Goal: Task Accomplishment & Management: Manage account settings

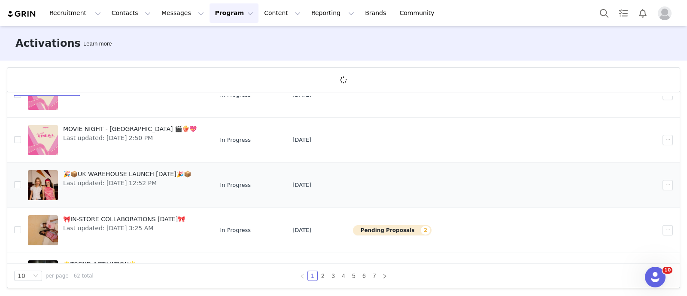
scroll to position [198, 0]
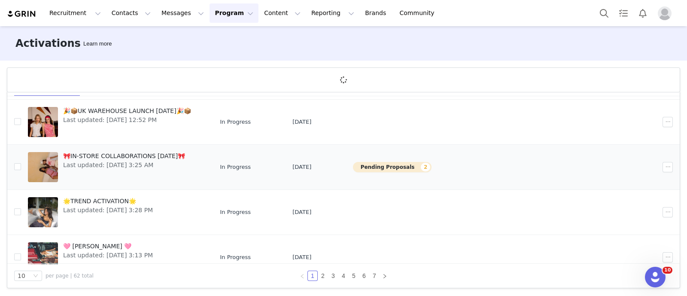
click at [138, 152] on span "🎀IN-STORE COLLABORATIONS [DATE]🎀" at bounding box center [124, 155] width 122 height 9
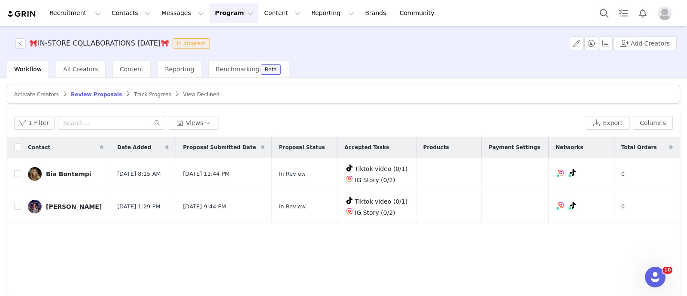
click at [210, 12] on button "Program Program" at bounding box center [233, 12] width 49 height 19
click at [221, 35] on p "Activations" at bounding box center [211, 37] width 33 height 9
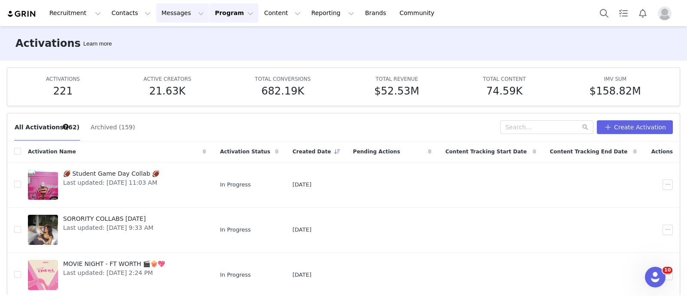
click at [164, 3] on button "Messages Messages" at bounding box center [182, 12] width 53 height 19
click at [172, 51] on div "Inbox" at bounding box center [176, 53] width 58 height 9
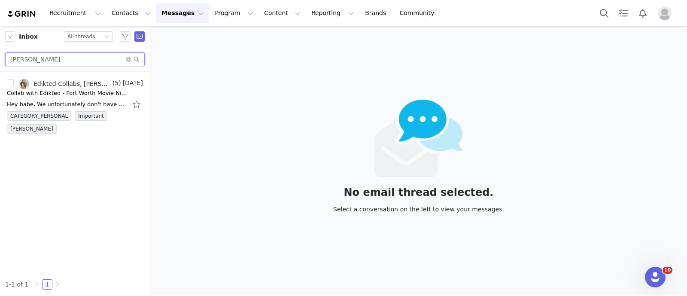
click at [43, 64] on input "Lola Lindroos" at bounding box center [74, 59] width 139 height 14
paste input "Bailey Miranda Darnell"
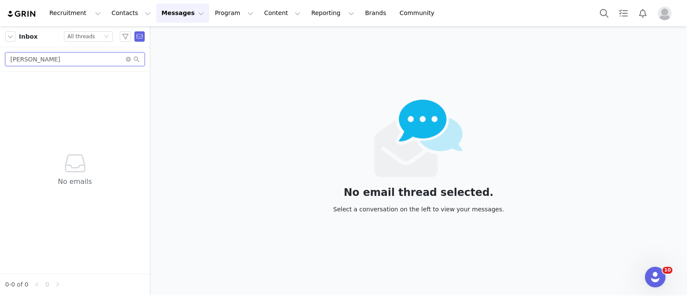
click at [19, 61] on input "Bailey Miranda" at bounding box center [74, 59] width 139 height 14
paste input "bdarnell4112@sdsu.edu"
type input "bdarnell4112@sdsu.edu"
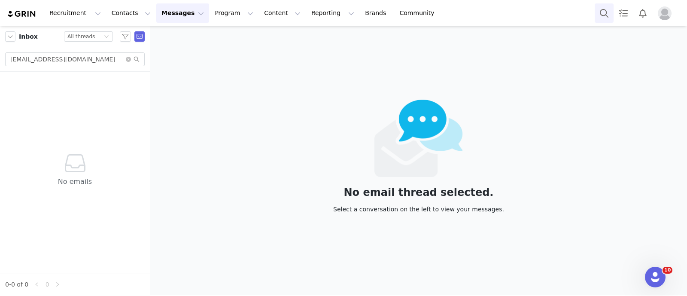
click at [598, 15] on button "Search" at bounding box center [603, 12] width 19 height 19
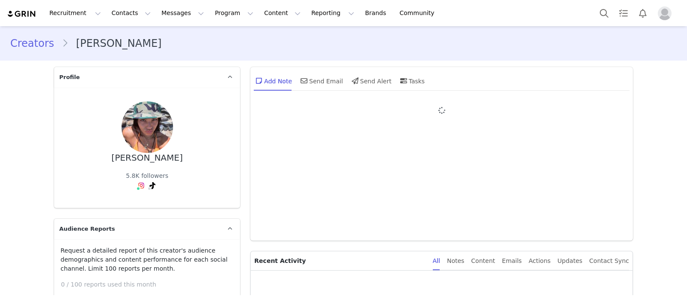
type input "+1 ([GEOGRAPHIC_DATA])"
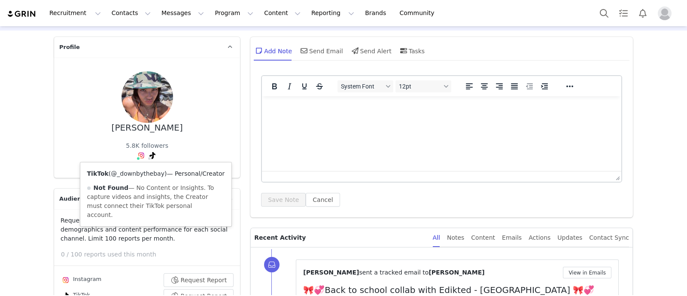
click at [144, 173] on link "@_downbythebay" at bounding box center [138, 173] width 54 height 7
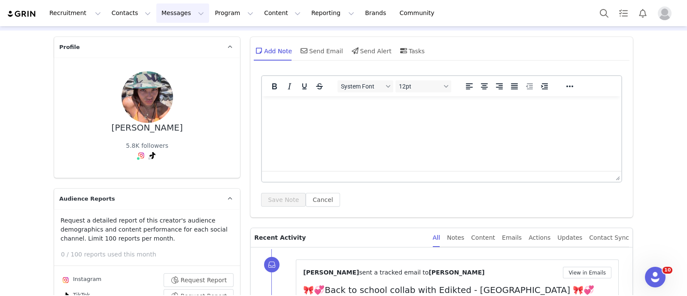
click at [163, 15] on button "Messages Messages" at bounding box center [182, 12] width 53 height 19
click at [165, 53] on div "Inbox" at bounding box center [176, 53] width 58 height 9
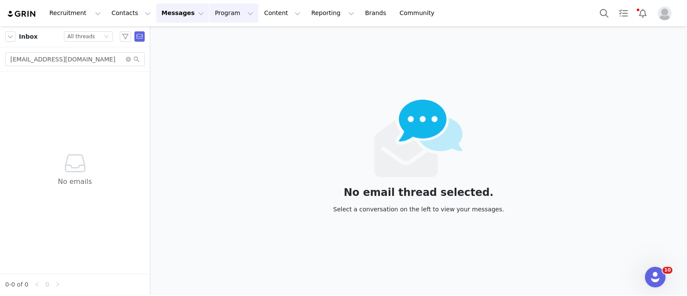
click at [212, 16] on button "Program Program" at bounding box center [233, 12] width 49 height 19
click at [216, 42] on link "Activations" at bounding box center [222, 38] width 68 height 16
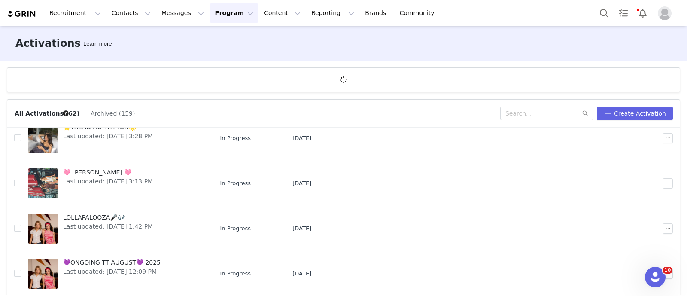
scroll to position [31, 0]
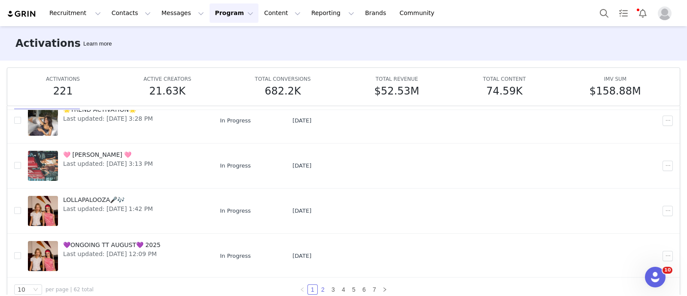
click at [318, 290] on link "2" at bounding box center [322, 289] width 9 height 9
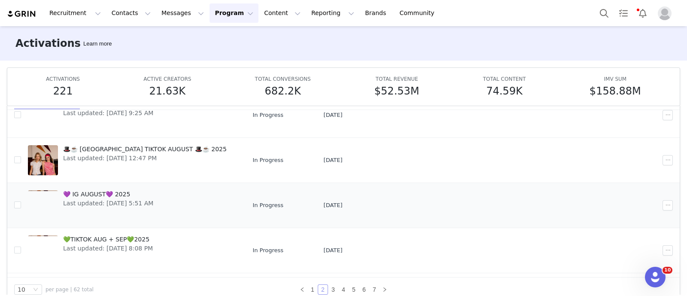
scroll to position [36, 0]
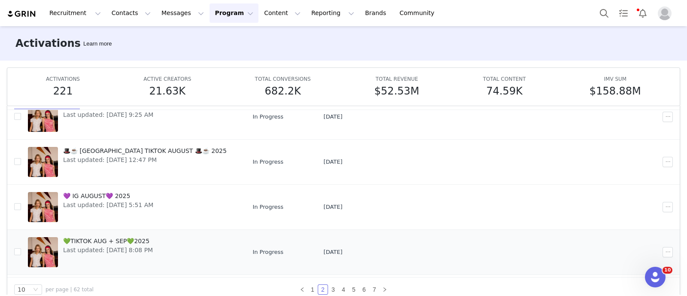
click at [103, 237] on span "💚TIKTOK AUG + SEP💚2025" at bounding box center [108, 240] width 90 height 9
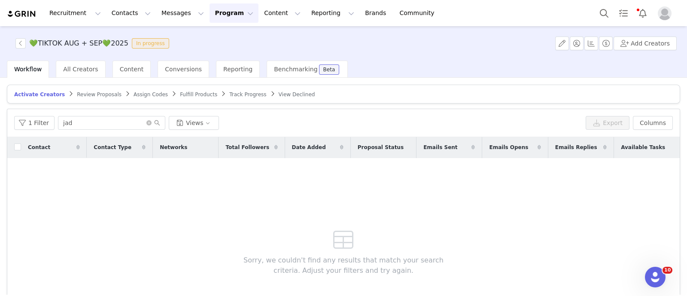
click at [180, 92] on span "Fulfill Products" at bounding box center [198, 94] width 37 height 6
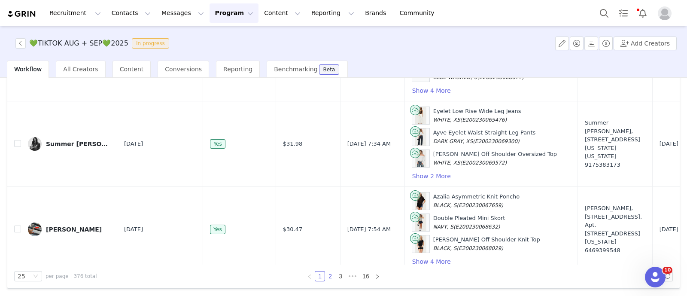
scroll to position [1944, 0]
click at [325, 276] on link "2" at bounding box center [329, 275] width 9 height 9
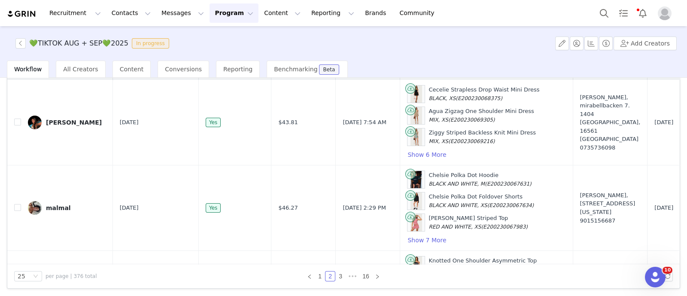
scroll to position [0, 0]
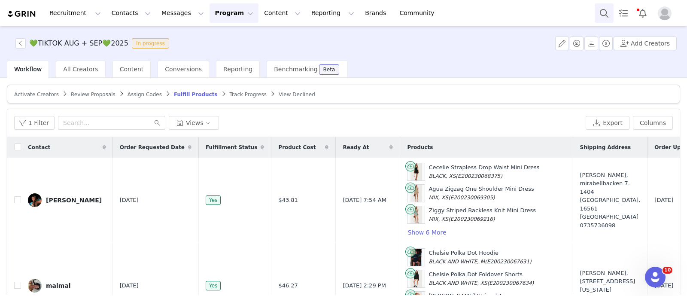
click at [602, 7] on button "Search" at bounding box center [603, 12] width 19 height 19
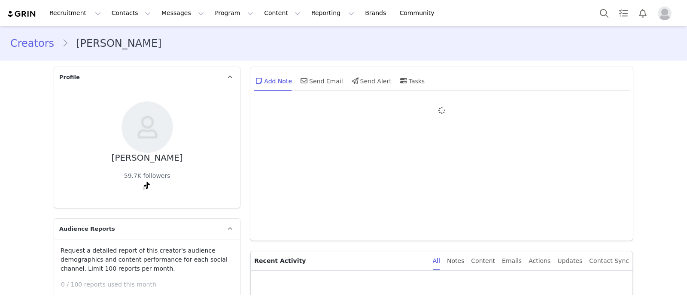
type input "+1 ([GEOGRAPHIC_DATA])"
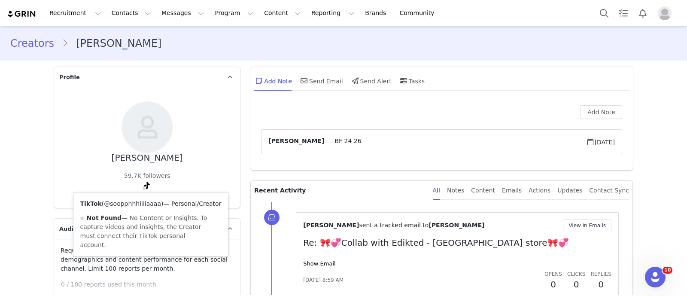
click at [137, 201] on link "@soopphhhiiiiaaaa" at bounding box center [132, 203] width 57 height 7
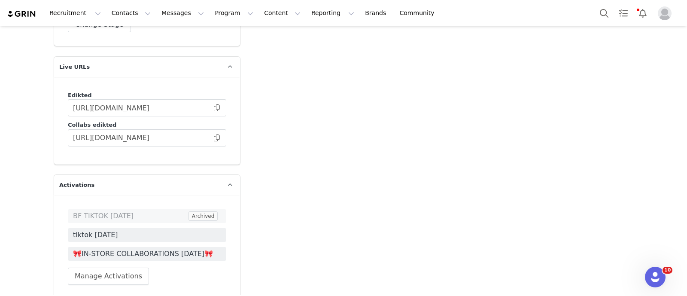
scroll to position [1584, 0]
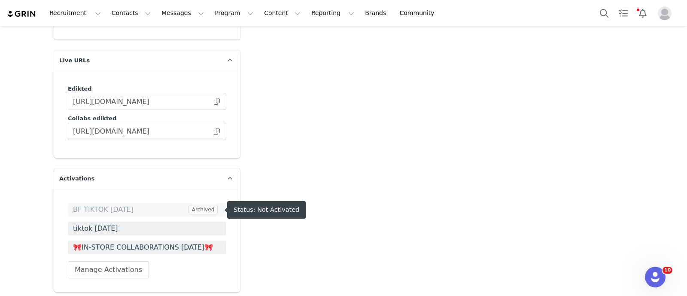
click at [134, 242] on span "🎀IN-STORE COLLABORATIONS [DATE]🎀" at bounding box center [147, 247] width 148 height 10
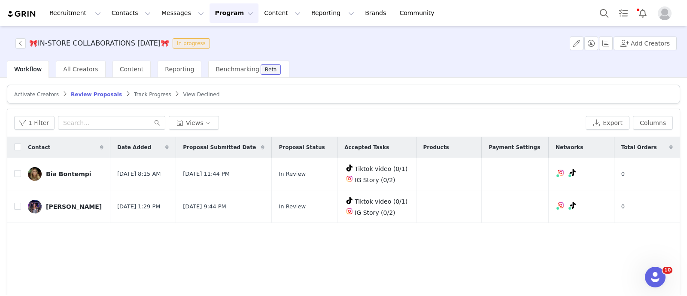
click at [43, 93] on span "Activate Creators" at bounding box center [36, 94] width 45 height 6
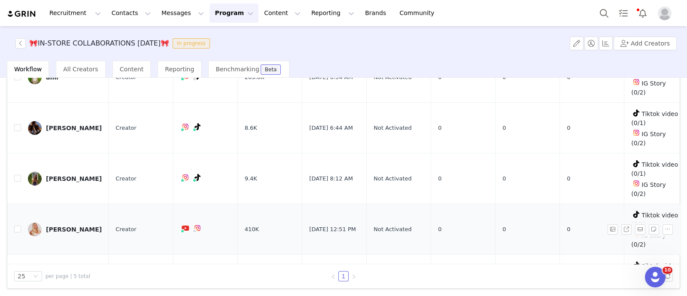
scroll to position [28, 0]
click at [20, 225] on input "checkbox" at bounding box center [17, 228] width 7 height 7
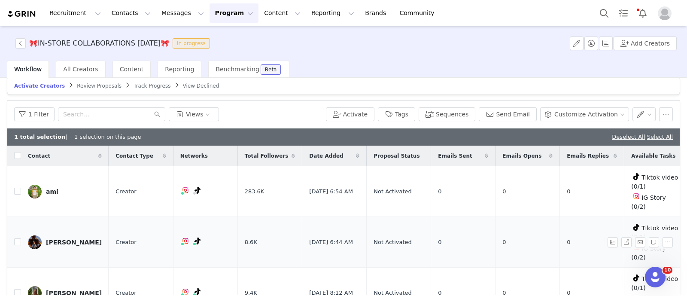
scroll to position [8, 0]
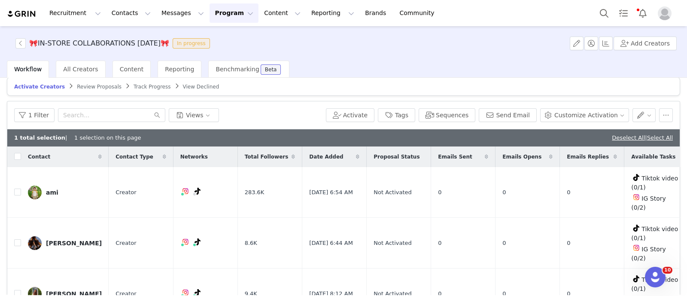
click at [660, 106] on div "1 Filter Views Activate Tags Sequences Send Email Customize Activation" at bounding box center [343, 115] width 672 height 28
click at [659, 112] on button "button" at bounding box center [666, 115] width 14 height 14
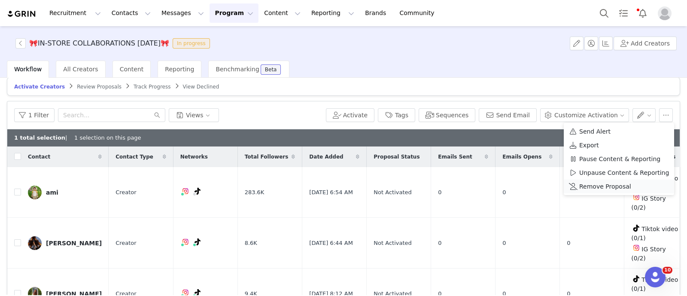
click at [584, 185] on span "Remove Proposal" at bounding box center [605, 186] width 52 height 9
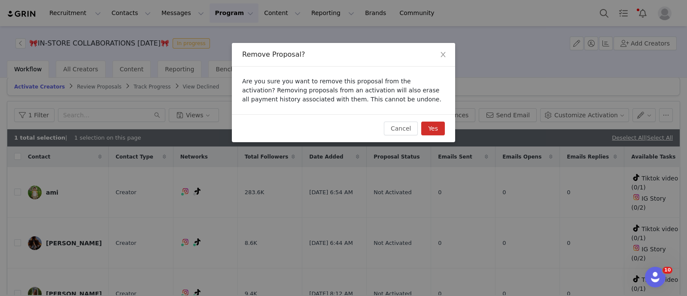
click at [434, 130] on button "Yes" at bounding box center [433, 128] width 24 height 14
checkbox input "false"
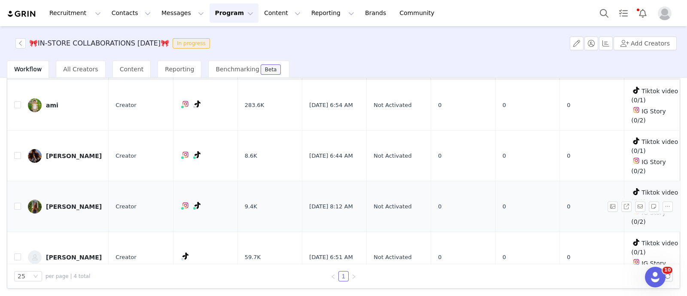
scroll to position [0, 0]
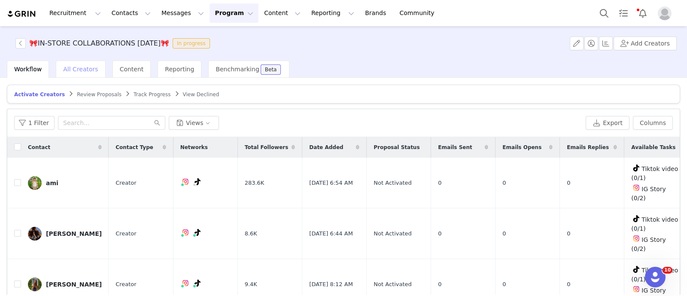
click at [85, 67] on span "All Creators" at bounding box center [80, 69] width 35 height 7
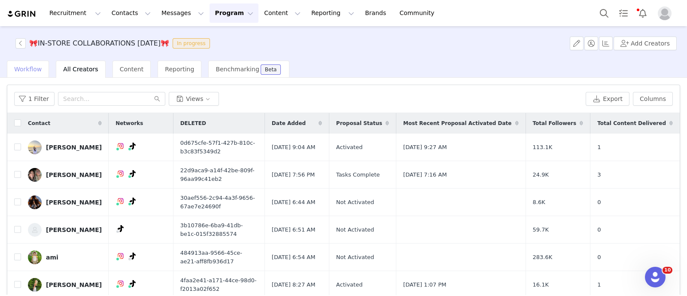
click at [22, 68] on span "Workflow" at bounding box center [27, 69] width 27 height 7
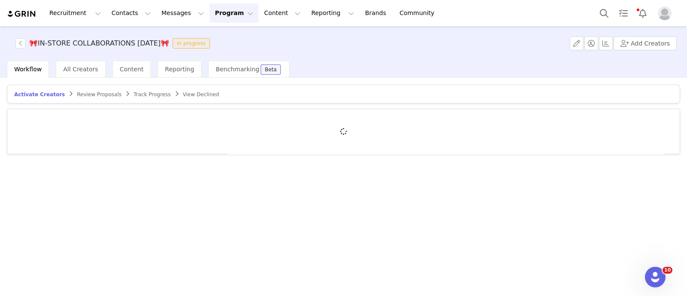
click at [133, 93] on span "Track Progress" at bounding box center [151, 94] width 37 height 6
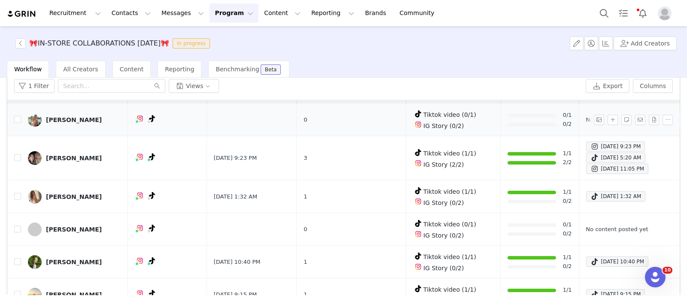
scroll to position [18, 0]
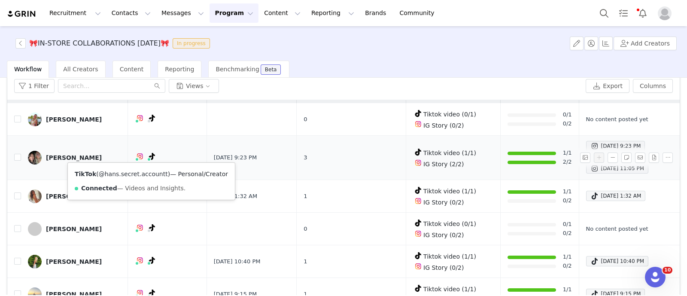
click at [138, 170] on link "@hans.secret.accountt" at bounding box center [133, 173] width 69 height 7
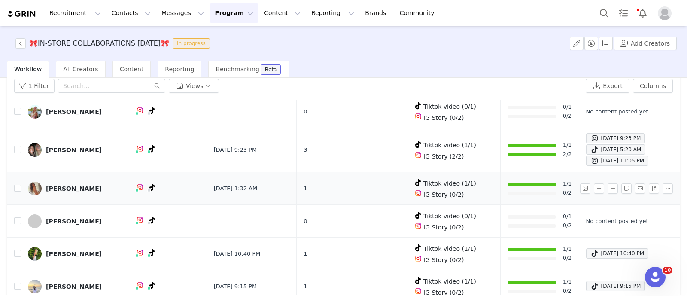
scroll to position [24, 0]
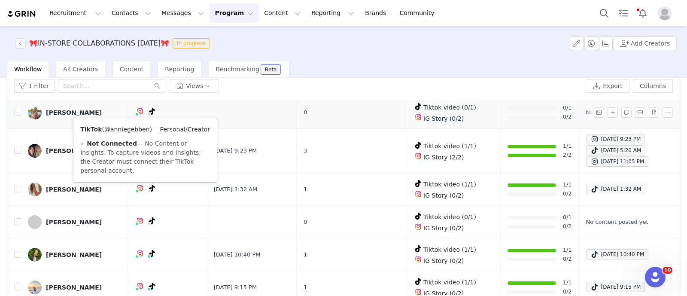
click at [132, 130] on link "@anniegebben" at bounding box center [126, 129] width 45 height 7
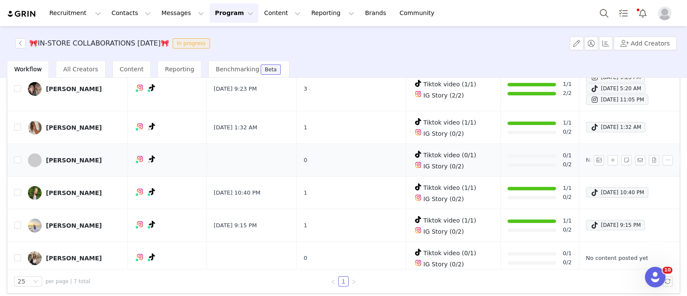
scroll to position [78, 0]
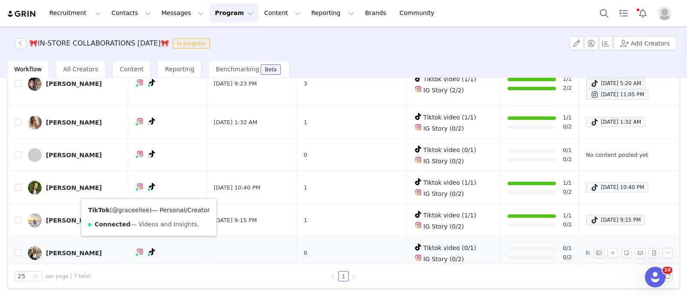
click at [134, 211] on link "@graceellee" at bounding box center [130, 209] width 37 height 7
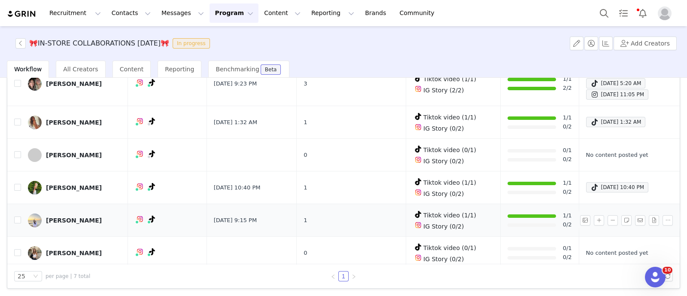
scroll to position [0, 0]
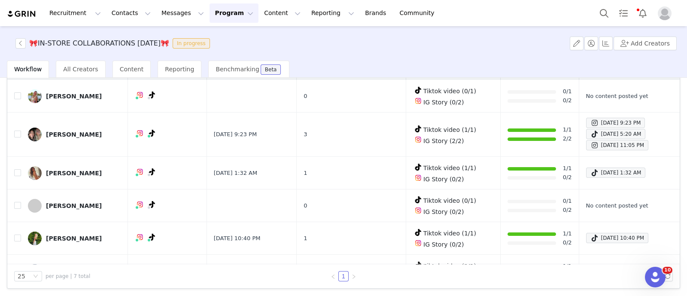
click at [30, 70] on span "Workflow" at bounding box center [27, 69] width 27 height 7
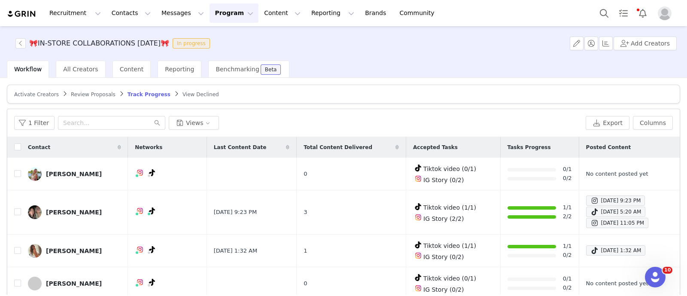
click at [35, 93] on span "Activate Creators" at bounding box center [36, 94] width 45 height 6
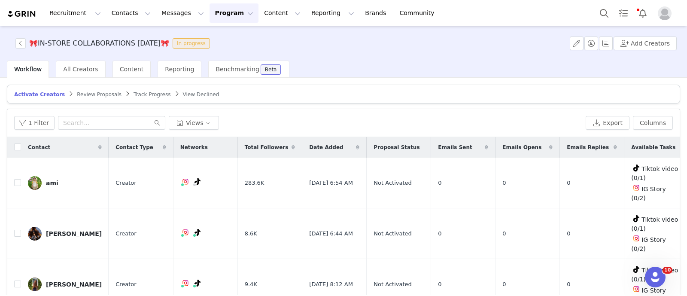
click at [82, 93] on span "Review Proposals" at bounding box center [99, 94] width 45 height 6
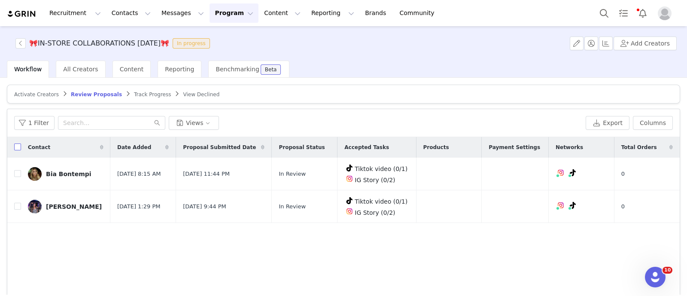
click at [18, 148] on input "checkbox" at bounding box center [17, 146] width 7 height 7
checkbox input "true"
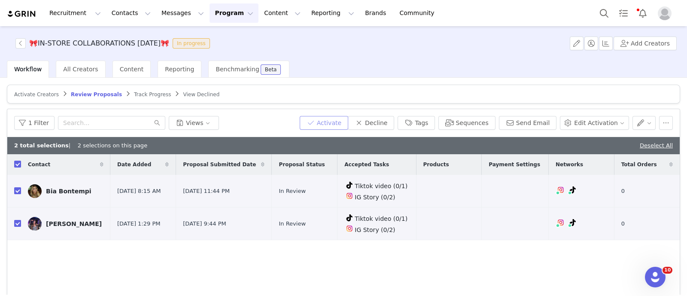
click at [335, 120] on button "Activate" at bounding box center [324, 123] width 48 height 14
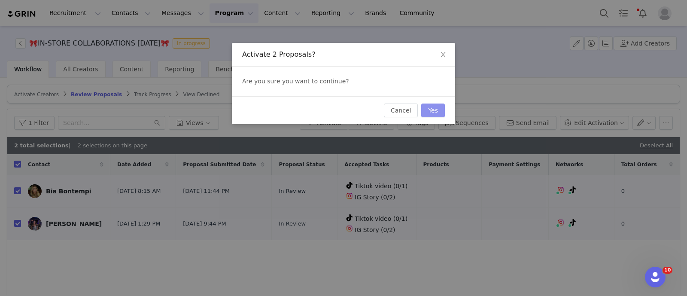
click at [427, 109] on button "Yes" at bounding box center [433, 110] width 24 height 14
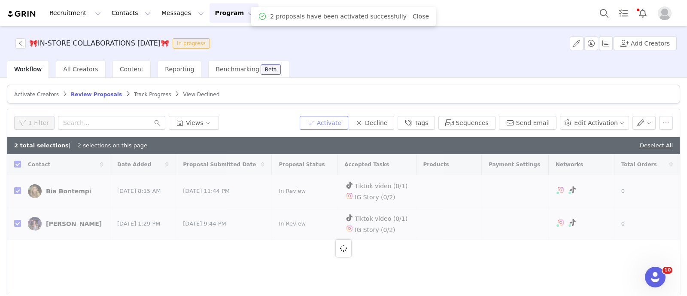
checkbox input "false"
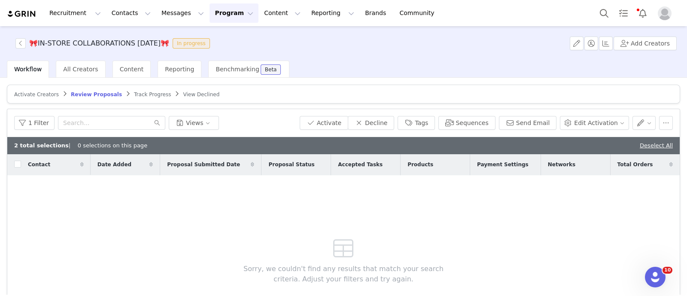
click at [44, 96] on span "Activate Creators" at bounding box center [36, 94] width 45 height 6
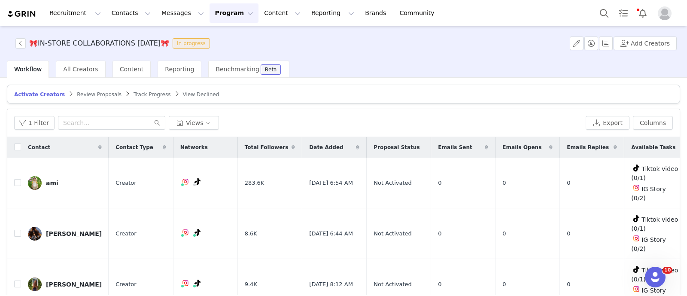
click at [259, 140] on div "Total Followers" at bounding box center [270, 147] width 64 height 21
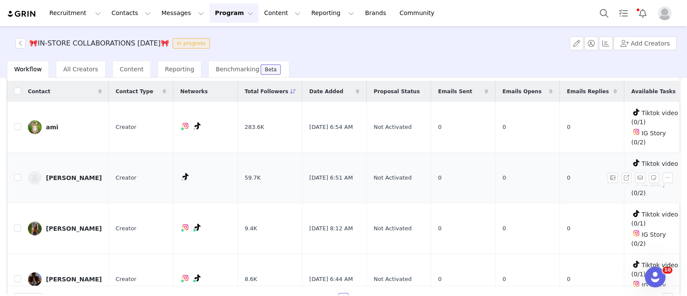
scroll to position [78, 0]
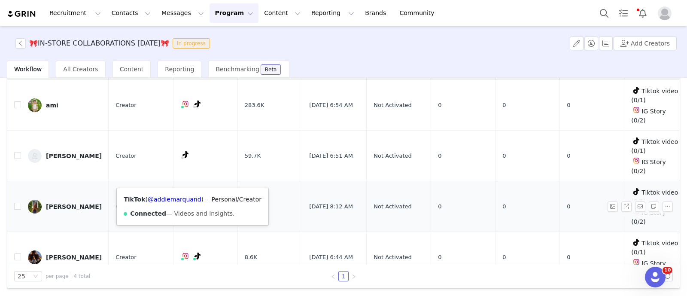
click at [184, 190] on div "TikTok ( @addiemarquand ) — Personal/Creator Connected — Videos and Insights." at bounding box center [192, 206] width 151 height 37
click at [188, 204] on div "TikTok ( @addiemarquand ) — Personal/Creator Connected — Videos and Insights." at bounding box center [192, 206] width 151 height 37
click at [181, 196] on link "@addiemarquand" at bounding box center [175, 199] width 54 height 7
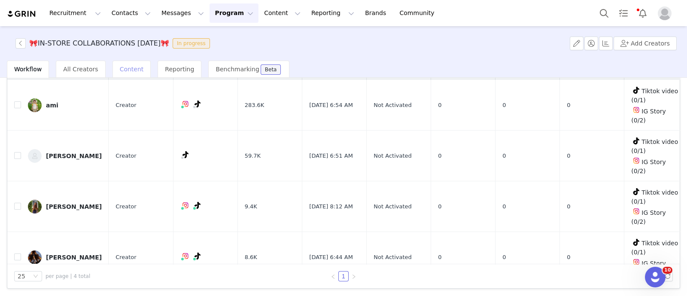
click at [129, 66] on span "Content" at bounding box center [132, 69] width 24 height 7
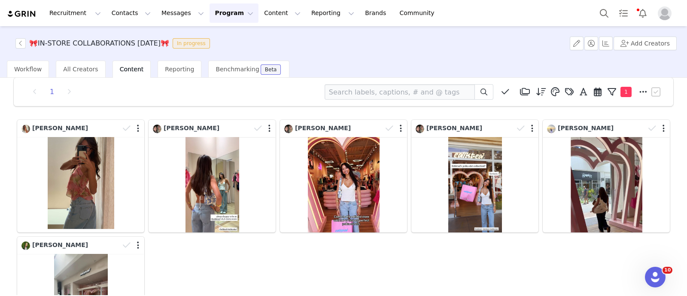
scroll to position [17, 0]
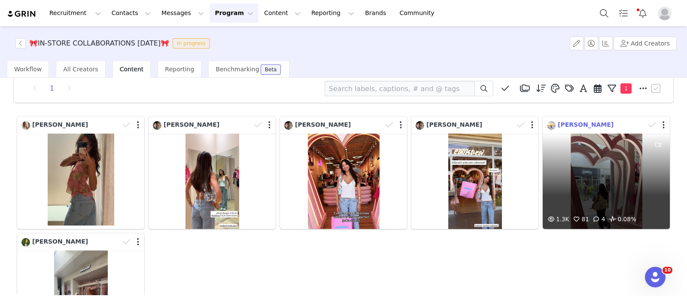
click at [566, 125] on span "Madison Galloway" at bounding box center [585, 124] width 56 height 7
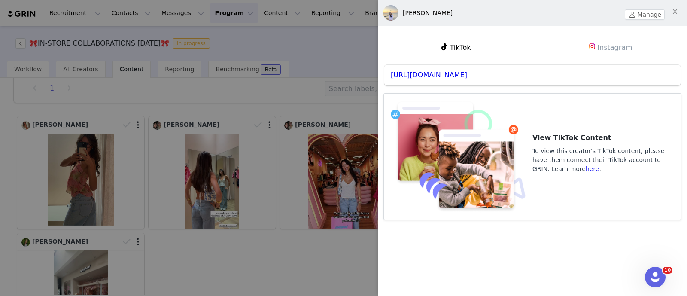
click at [475, 83] on div "https://www.tiktok.com/@madigalloway" at bounding box center [532, 75] width 296 height 21
click at [467, 78] on link "https://www.tiktok.com/@madigalloway" at bounding box center [429, 75] width 76 height 8
click at [222, 98] on div at bounding box center [343, 148] width 687 height 296
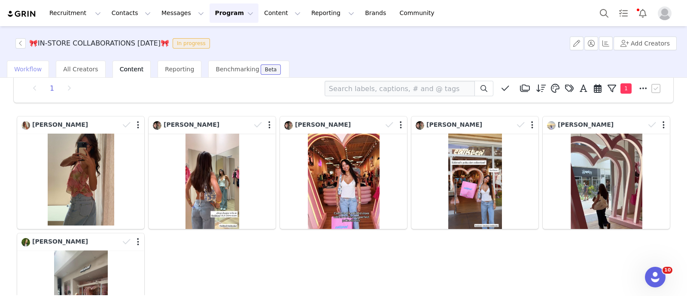
click at [34, 66] on span "Workflow" at bounding box center [27, 69] width 27 height 7
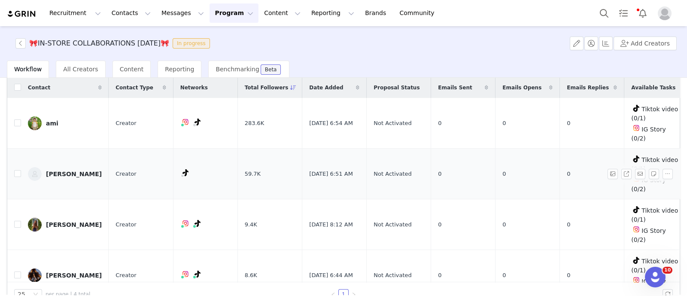
scroll to position [60, 0]
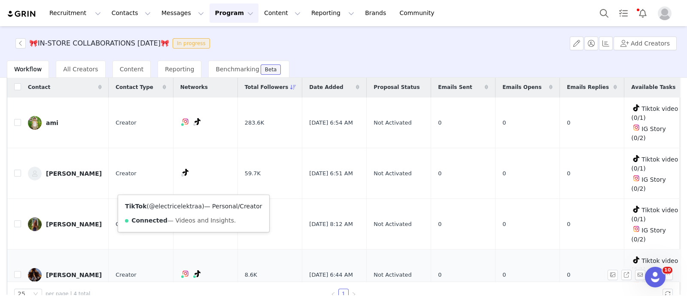
click at [172, 204] on link "@electricelektraa" at bounding box center [175, 206] width 53 height 7
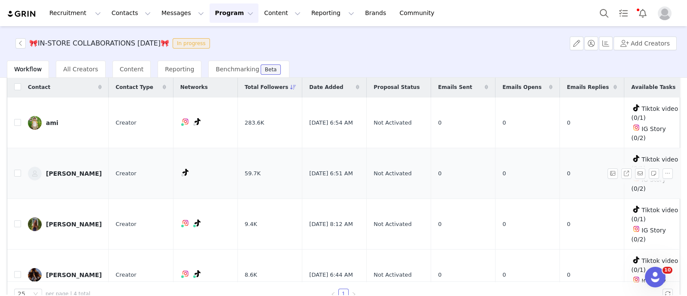
scroll to position [0, 0]
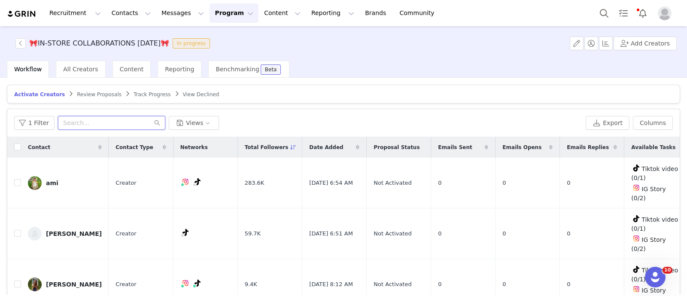
click at [79, 117] on input "text" at bounding box center [111, 123] width 107 height 14
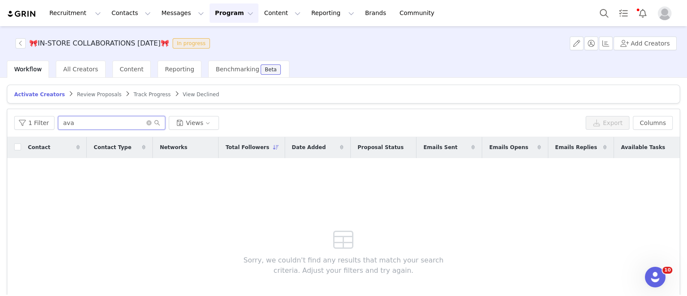
type input "ava"
click at [133, 96] on span "Track Progress" at bounding box center [151, 94] width 37 height 6
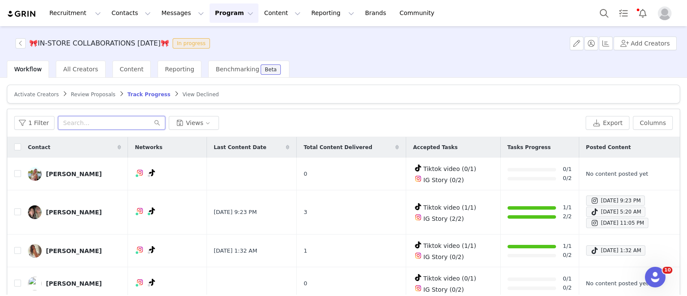
click at [84, 118] on input "text" at bounding box center [111, 123] width 107 height 14
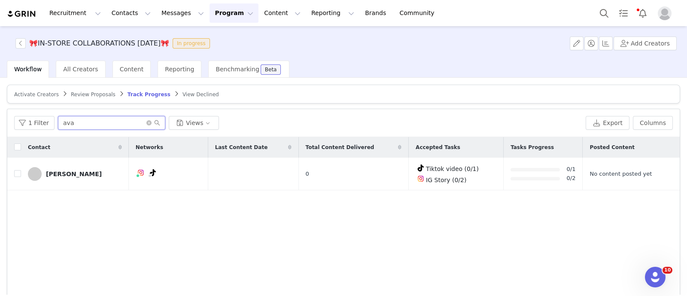
type input "ava"
click at [36, 96] on span "Activate Creators" at bounding box center [36, 94] width 45 height 6
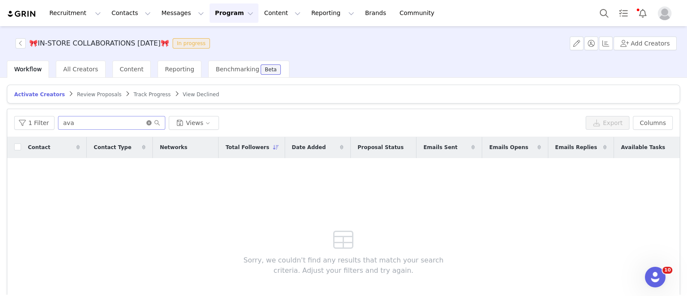
click at [146, 122] on icon "icon: close-circle" at bounding box center [148, 122] width 5 height 5
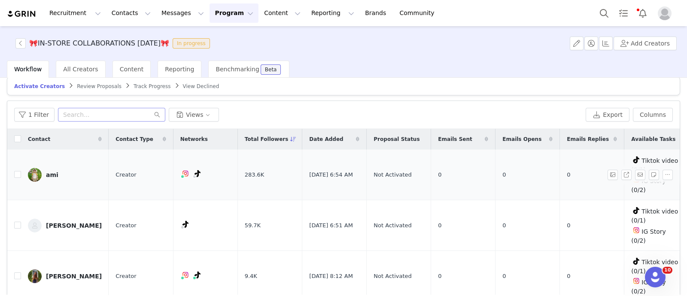
scroll to position [7, 0]
click at [50, 173] on div "ami" at bounding box center [52, 176] width 12 height 7
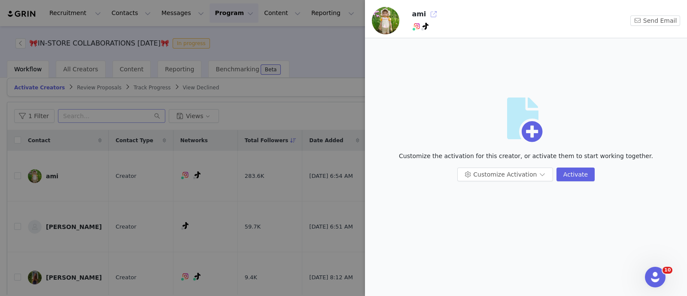
click at [433, 14] on button "button" at bounding box center [434, 14] width 14 height 14
click at [252, 115] on div at bounding box center [343, 148] width 687 height 296
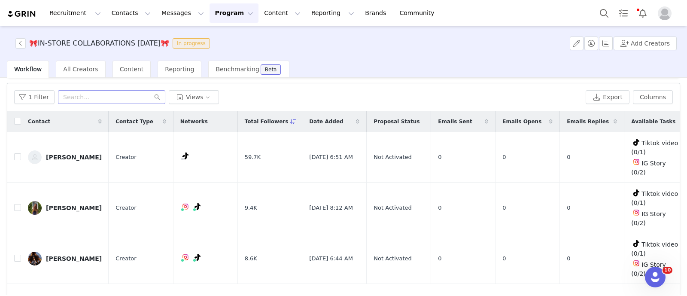
scroll to position [26, 0]
click at [51, 153] on div "sophia" at bounding box center [74, 156] width 56 height 7
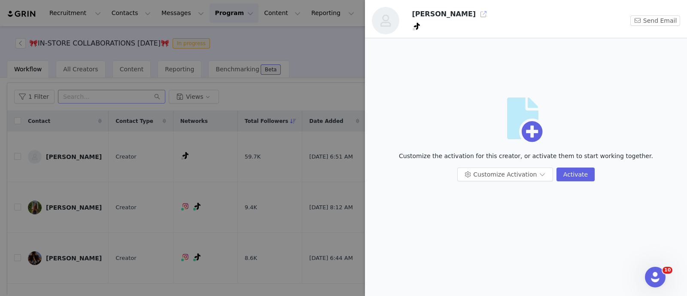
click at [476, 14] on button "button" at bounding box center [483, 14] width 14 height 14
click at [242, 82] on div at bounding box center [343, 148] width 687 height 296
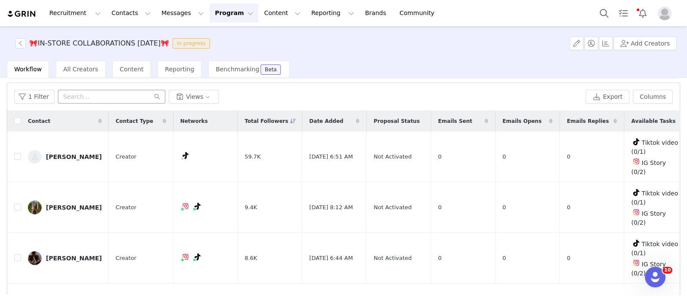
scroll to position [0, 0]
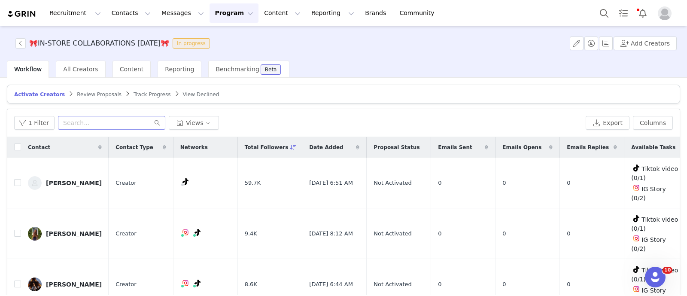
click at [84, 95] on span "Review Proposals" at bounding box center [99, 94] width 45 height 6
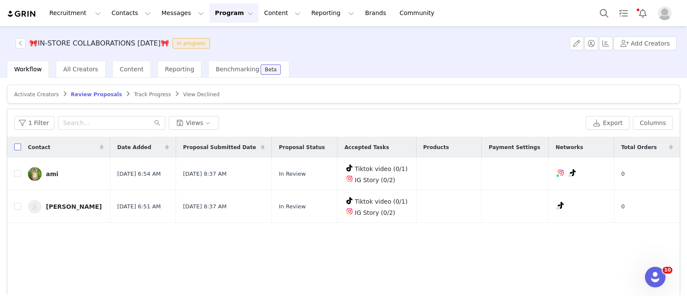
click at [15, 147] on input "checkbox" at bounding box center [17, 146] width 7 height 7
checkbox input "true"
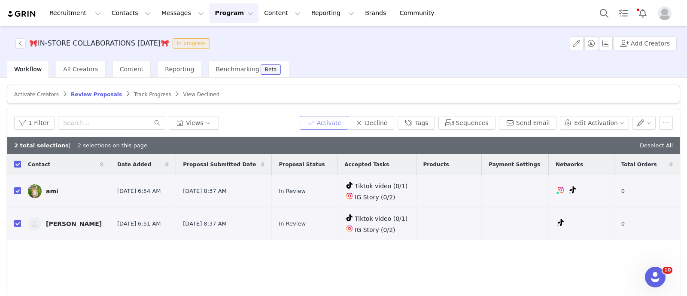
click at [327, 121] on button "Activate" at bounding box center [324, 123] width 48 height 14
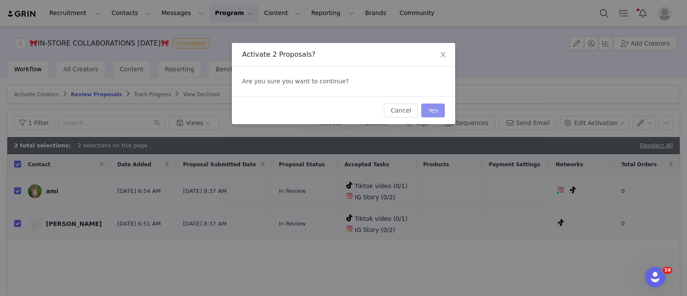
click at [425, 112] on button "Yes" at bounding box center [433, 110] width 24 height 14
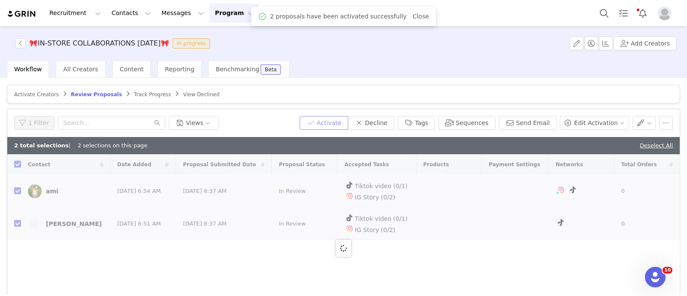
checkbox input "false"
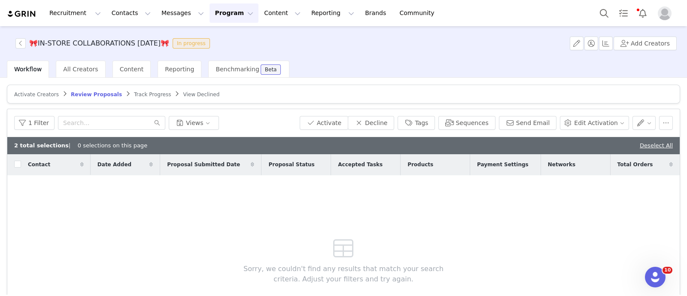
click at [134, 91] on span "Track Progress" at bounding box center [152, 94] width 37 height 6
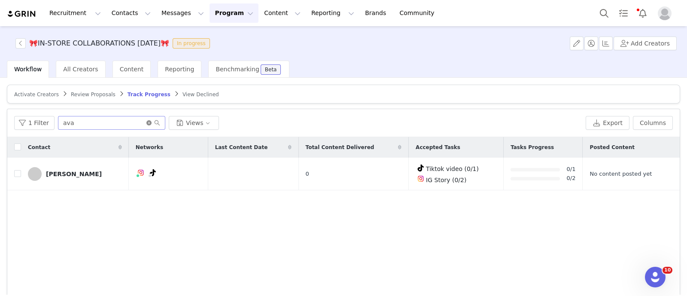
click at [146, 121] on icon "icon: close-circle" at bounding box center [148, 122] width 5 height 5
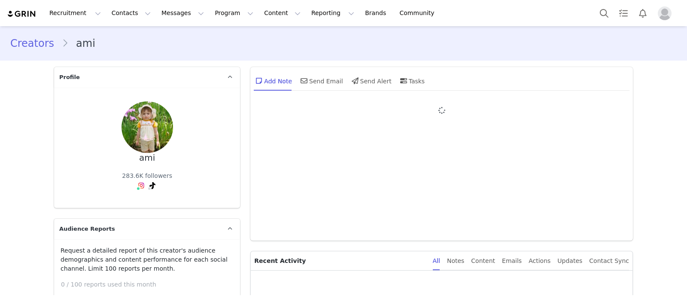
type input "+1 ([GEOGRAPHIC_DATA])"
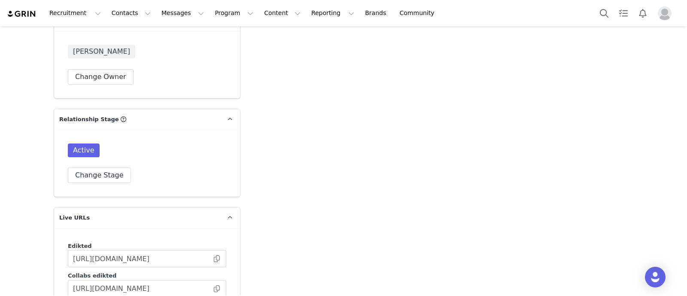
scroll to position [1552, 0]
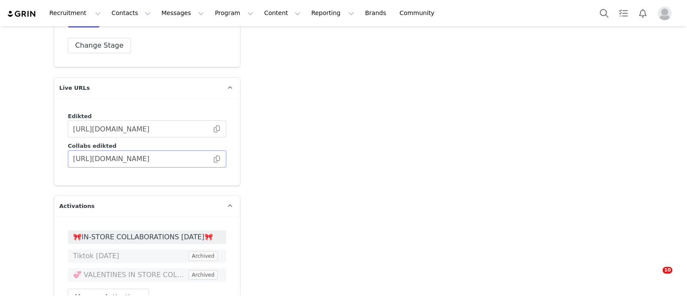
click at [215, 159] on span at bounding box center [216, 159] width 9 height 0
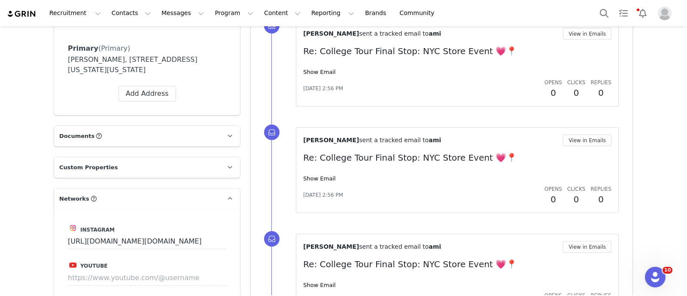
scroll to position [801, 0]
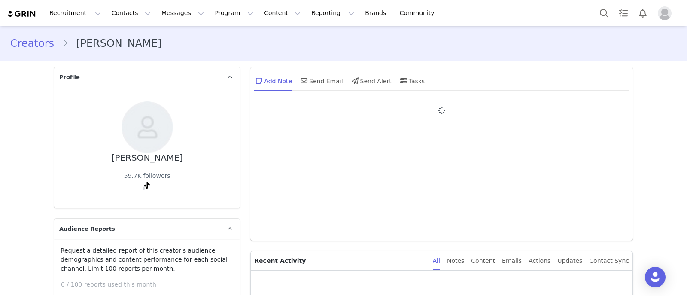
type input "+1 ([GEOGRAPHIC_DATA])"
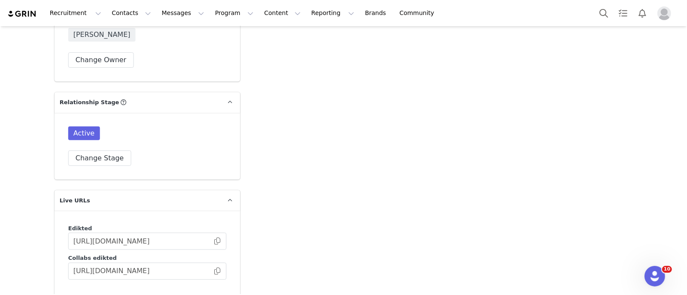
scroll to position [1517, 0]
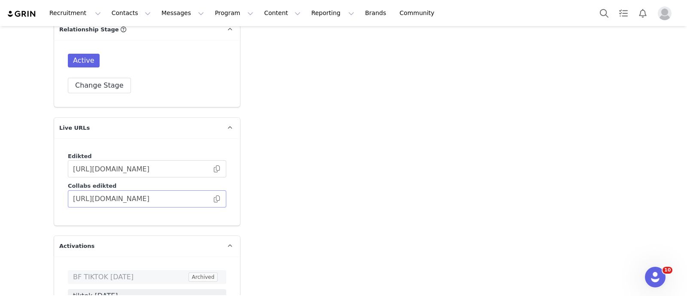
click at [212, 199] on span at bounding box center [216, 199] width 9 height 0
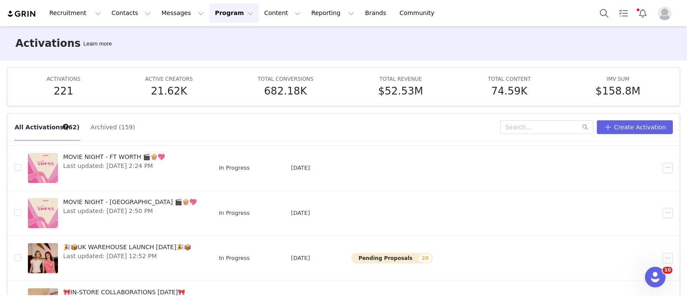
scroll to position [161, 0]
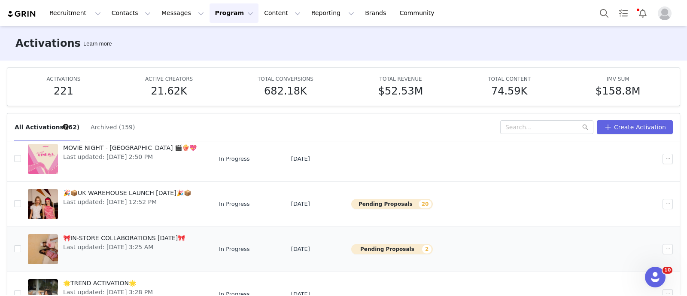
click at [163, 240] on span "🎀IN-STORE COLLABORATIONS [DATE]🎀" at bounding box center [124, 237] width 122 height 9
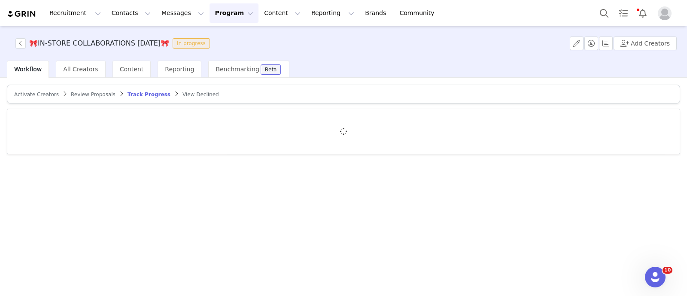
click at [87, 97] on span "Review Proposals" at bounding box center [93, 94] width 45 height 6
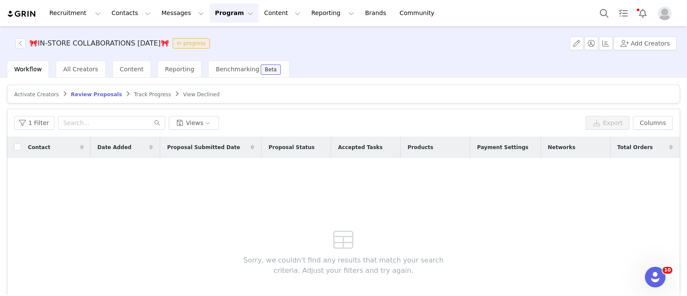
click at [209, 11] on button "Program Program" at bounding box center [233, 12] width 49 height 19
click at [215, 37] on p "Activations" at bounding box center [211, 37] width 33 height 9
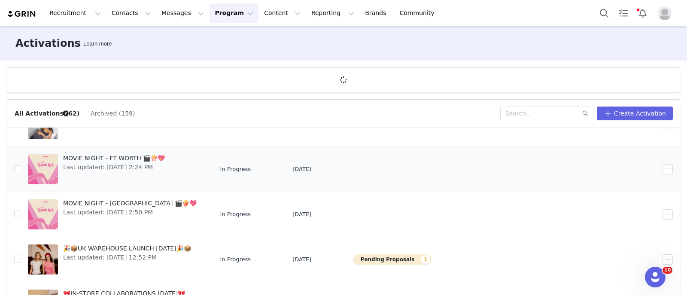
scroll to position [107, 0]
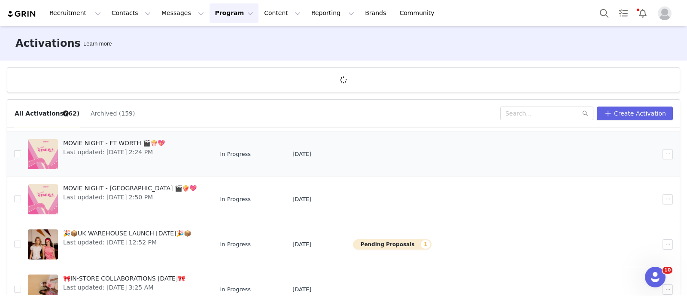
click at [132, 141] on span "MOVIE NIGHT - FT WORTH 🎬🍿💖" at bounding box center [114, 143] width 102 height 9
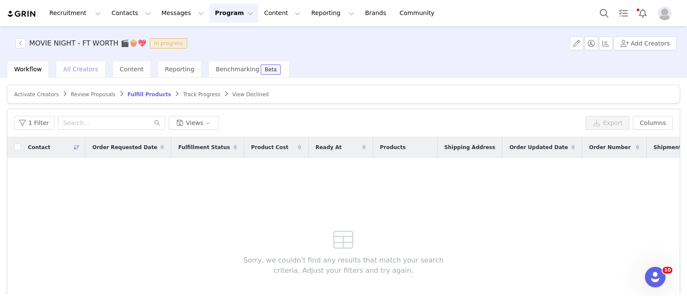
click at [70, 66] on span "All Creators" at bounding box center [80, 69] width 35 height 7
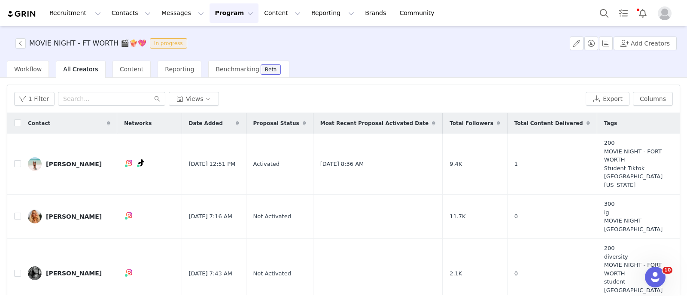
click at [211, 18] on button "Program Program" at bounding box center [233, 12] width 49 height 19
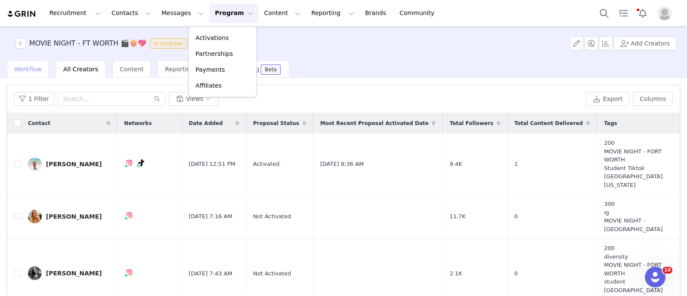
drag, startPoint x: 15, startPoint y: 71, endPoint x: 20, endPoint y: 71, distance: 4.7
click at [15, 71] on span "Workflow" at bounding box center [27, 69] width 27 height 7
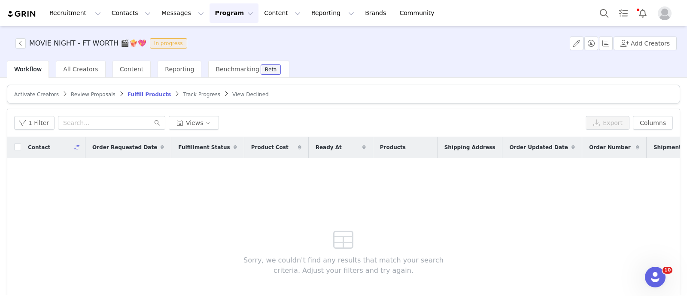
click at [183, 95] on span "Track Progress" at bounding box center [201, 94] width 37 height 6
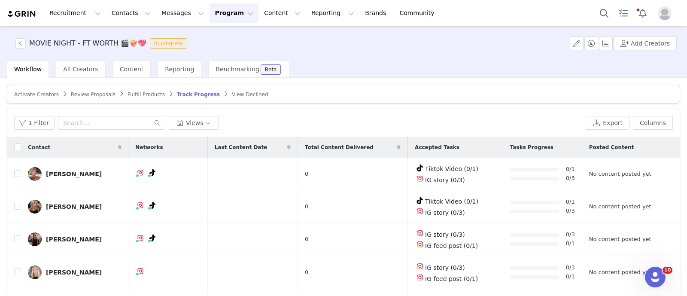
click at [35, 91] on link "Activate Creators" at bounding box center [36, 94] width 45 height 6
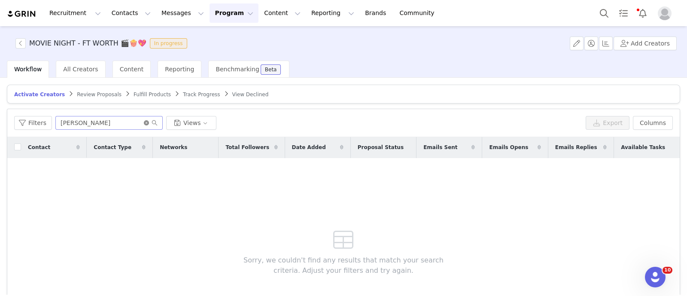
click at [144, 123] on icon "icon: close-circle" at bounding box center [146, 122] width 5 height 5
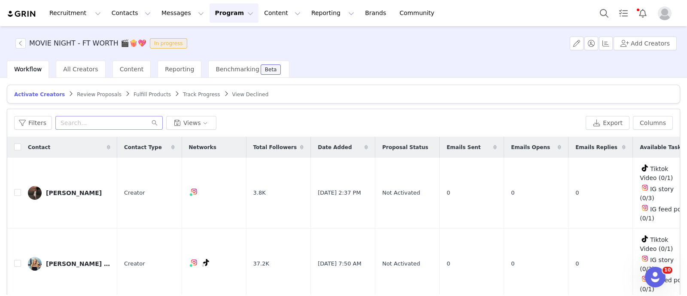
click at [209, 16] on button "Program Program" at bounding box center [233, 12] width 49 height 19
click at [222, 35] on p "Activations" at bounding box center [211, 37] width 33 height 9
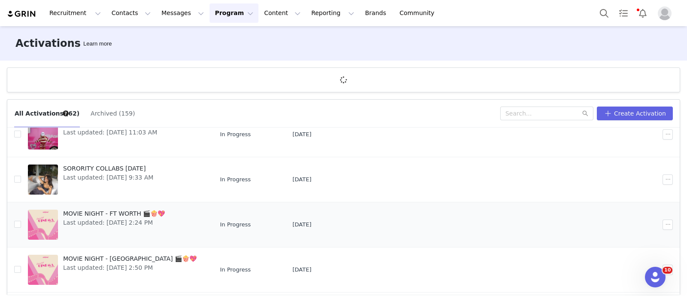
scroll to position [53, 0]
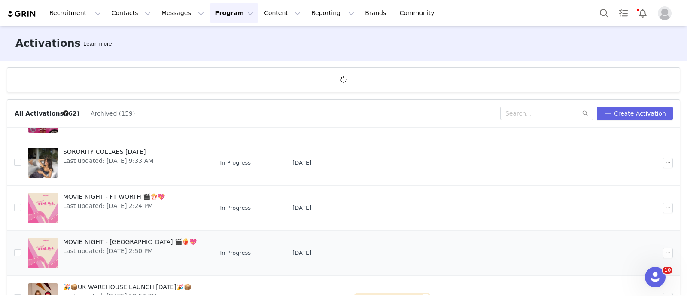
click at [106, 236] on div "MOVIE NIGHT - [GEOGRAPHIC_DATA] 🎬🍿💖 Last updated: [DATE] 2:50 PM" at bounding box center [130, 253] width 144 height 34
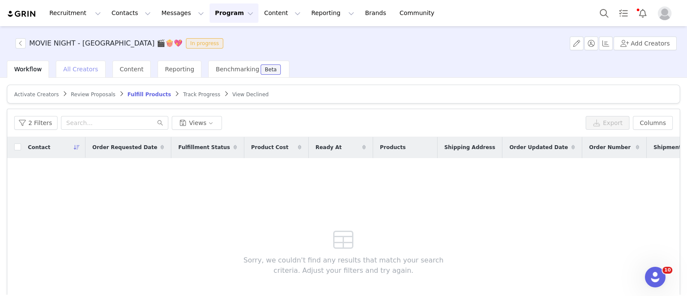
click at [75, 70] on span "All Creators" at bounding box center [80, 69] width 35 height 7
